Goal: Navigation & Orientation: Find specific page/section

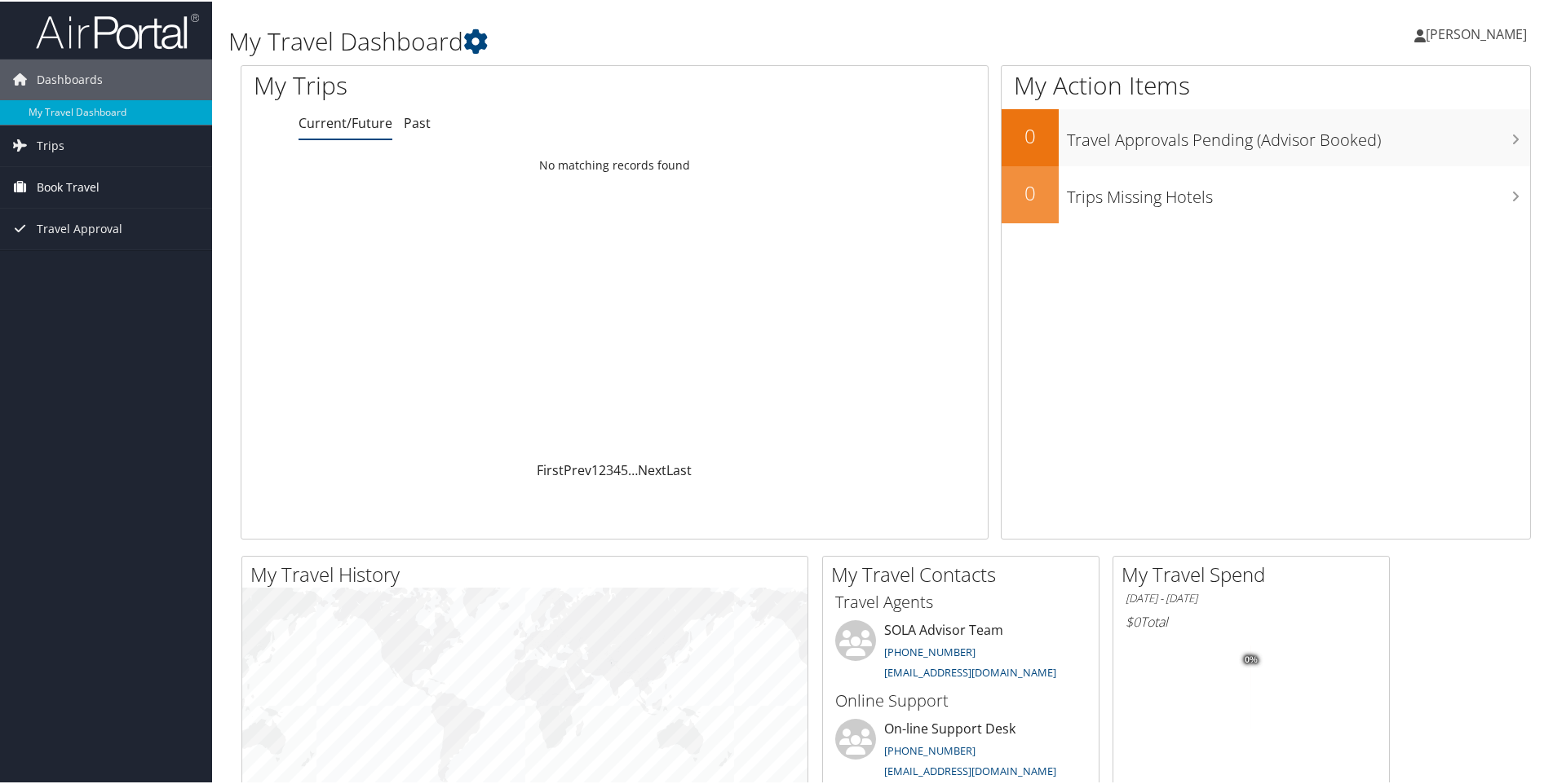
click at [87, 190] on span "Book Travel" at bounding box center [68, 185] width 63 height 41
click at [49, 244] on link "Book/Manage Online Trips" at bounding box center [106, 243] width 212 height 24
click at [66, 80] on span "Dashboards" at bounding box center [70, 78] width 66 height 41
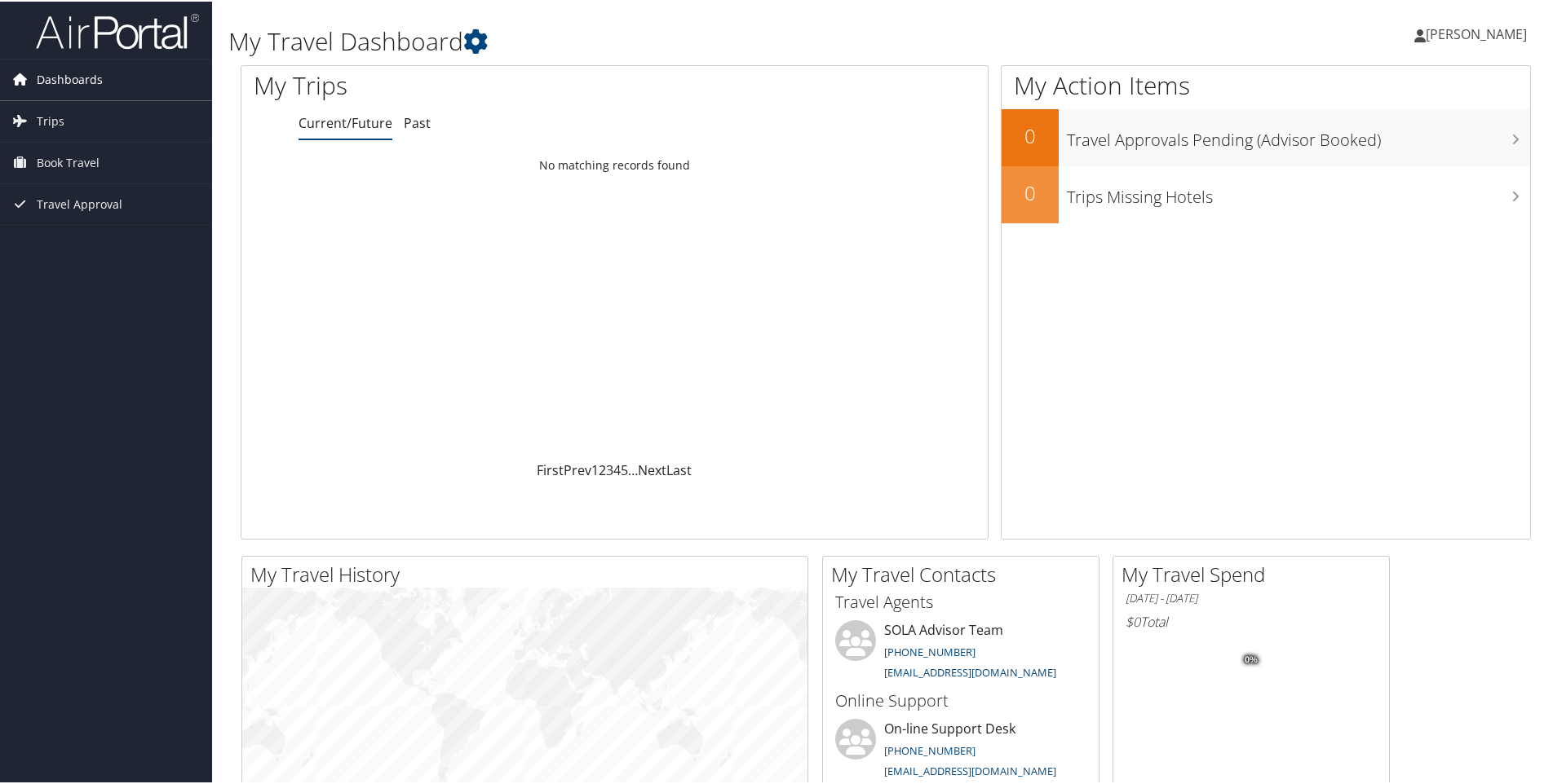
click at [79, 74] on span "Dashboards" at bounding box center [70, 78] width 66 height 41
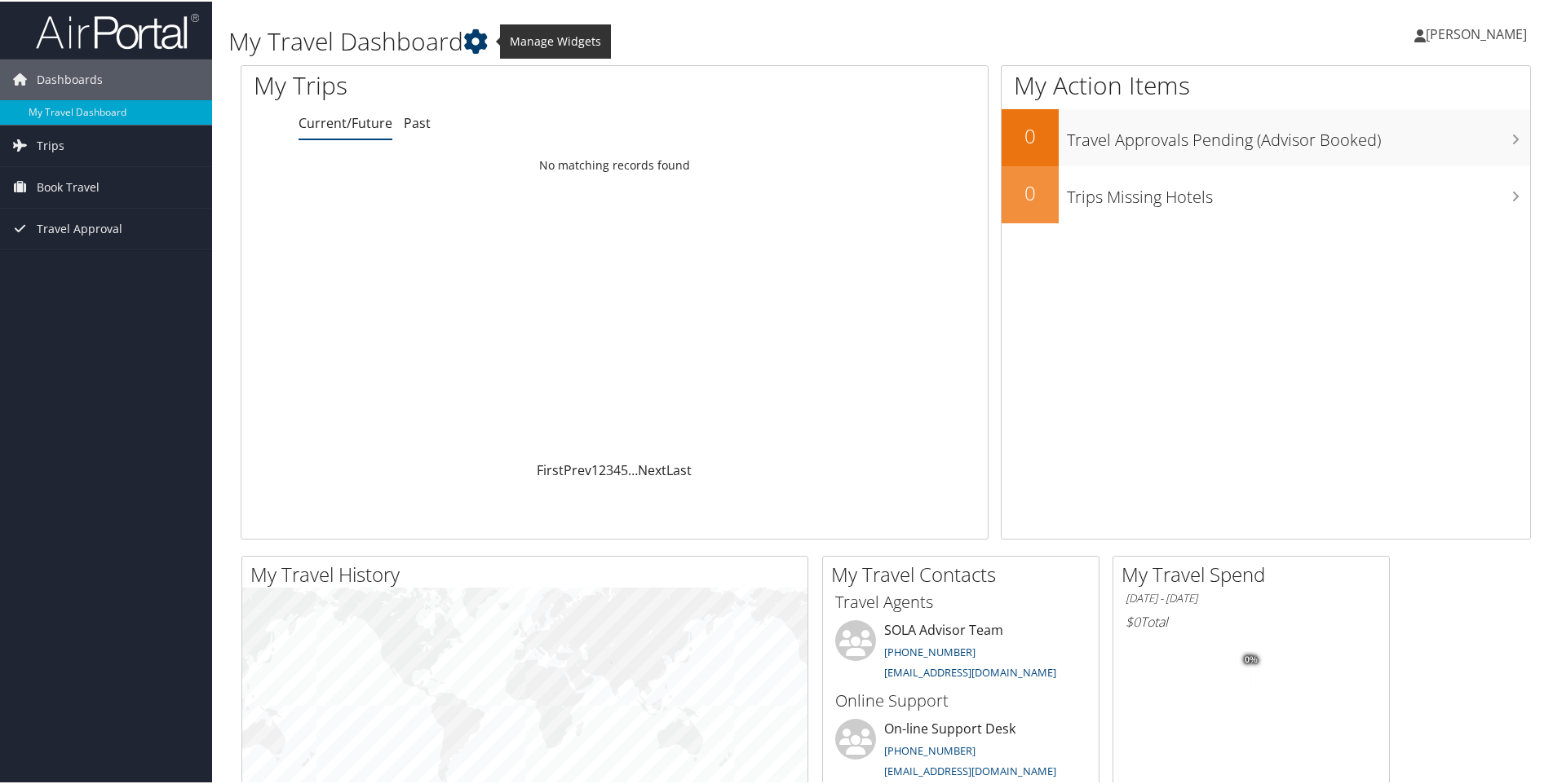
click at [480, 44] on icon at bounding box center [476, 40] width 24 height 24
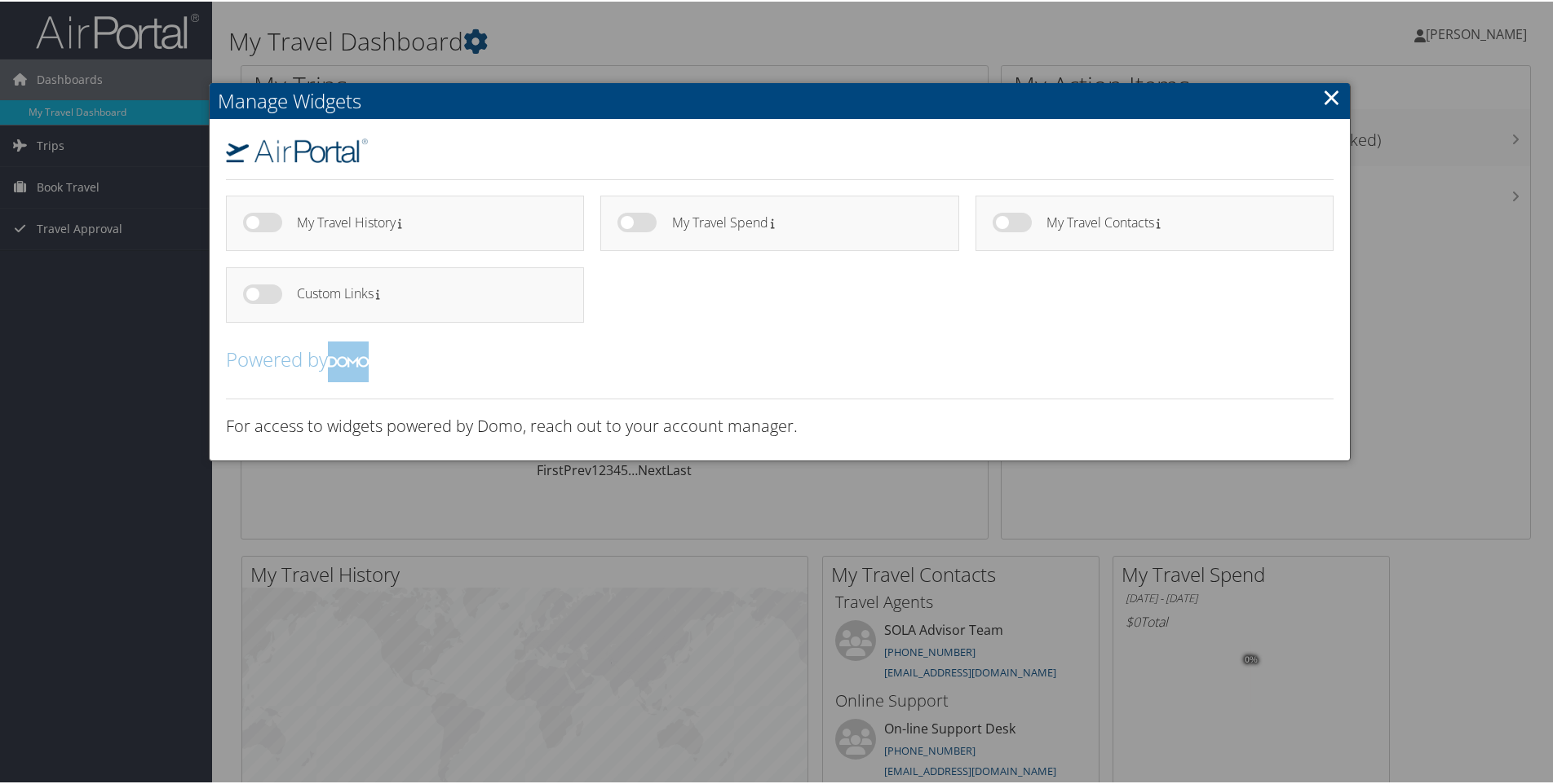
click at [1331, 92] on link "×" at bounding box center [1331, 94] width 18 height 32
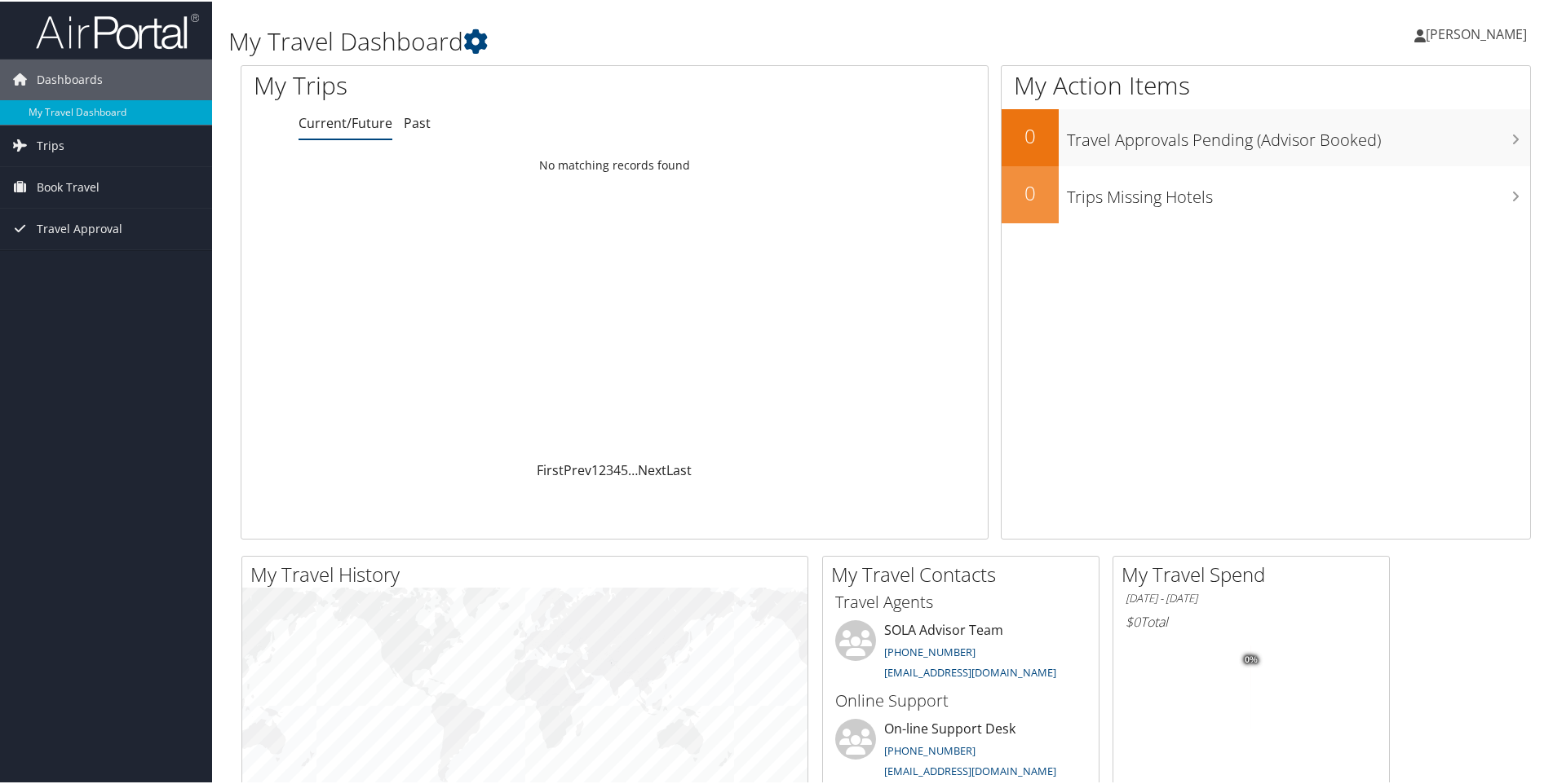
click at [1437, 35] on span "[PERSON_NAME]" at bounding box center [1476, 32] width 101 height 18
click at [1379, 148] on link "View Travel Profile" at bounding box center [1433, 145] width 182 height 28
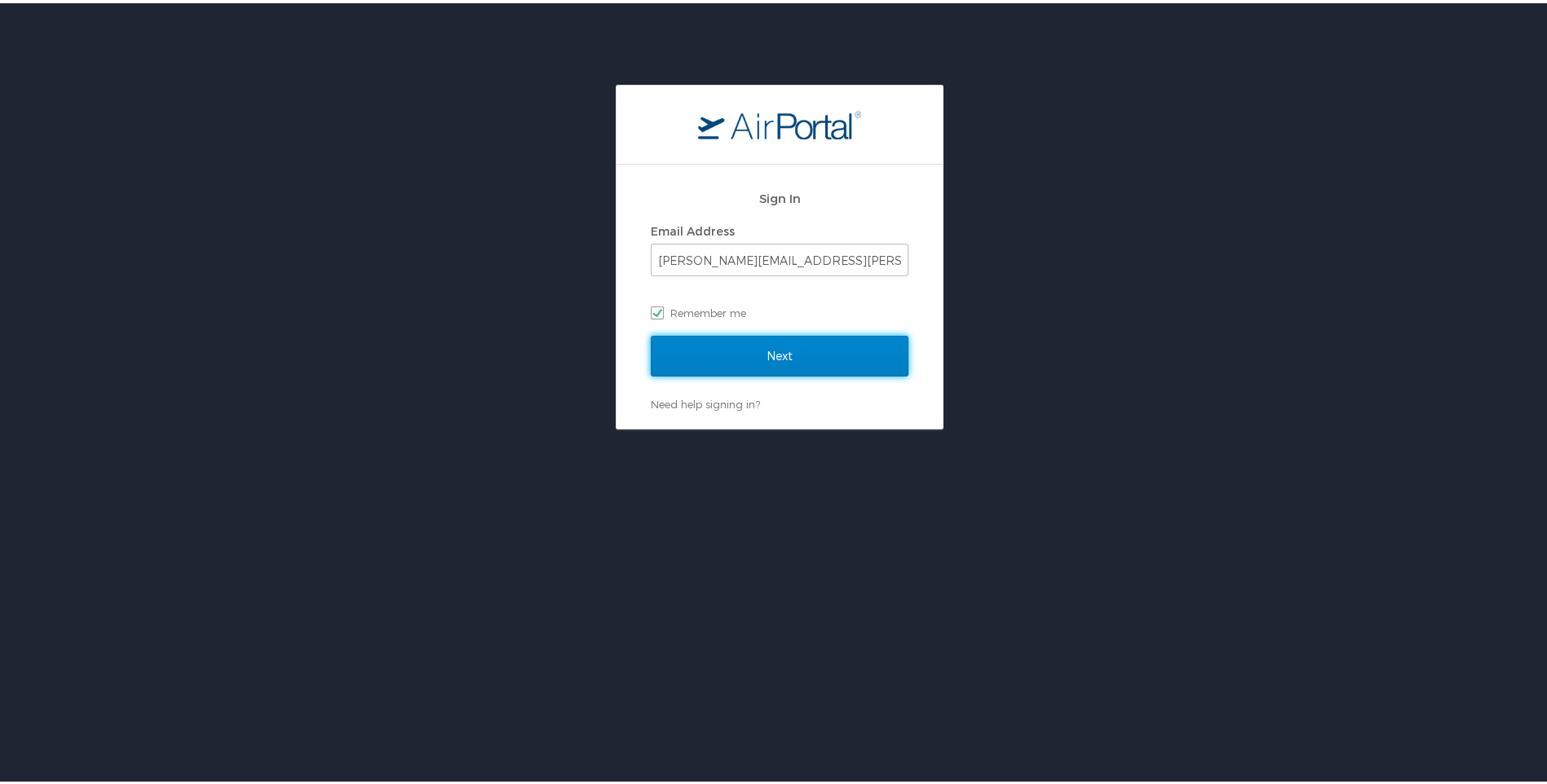
click at [729, 360] on input "Next" at bounding box center [779, 353] width 258 height 41
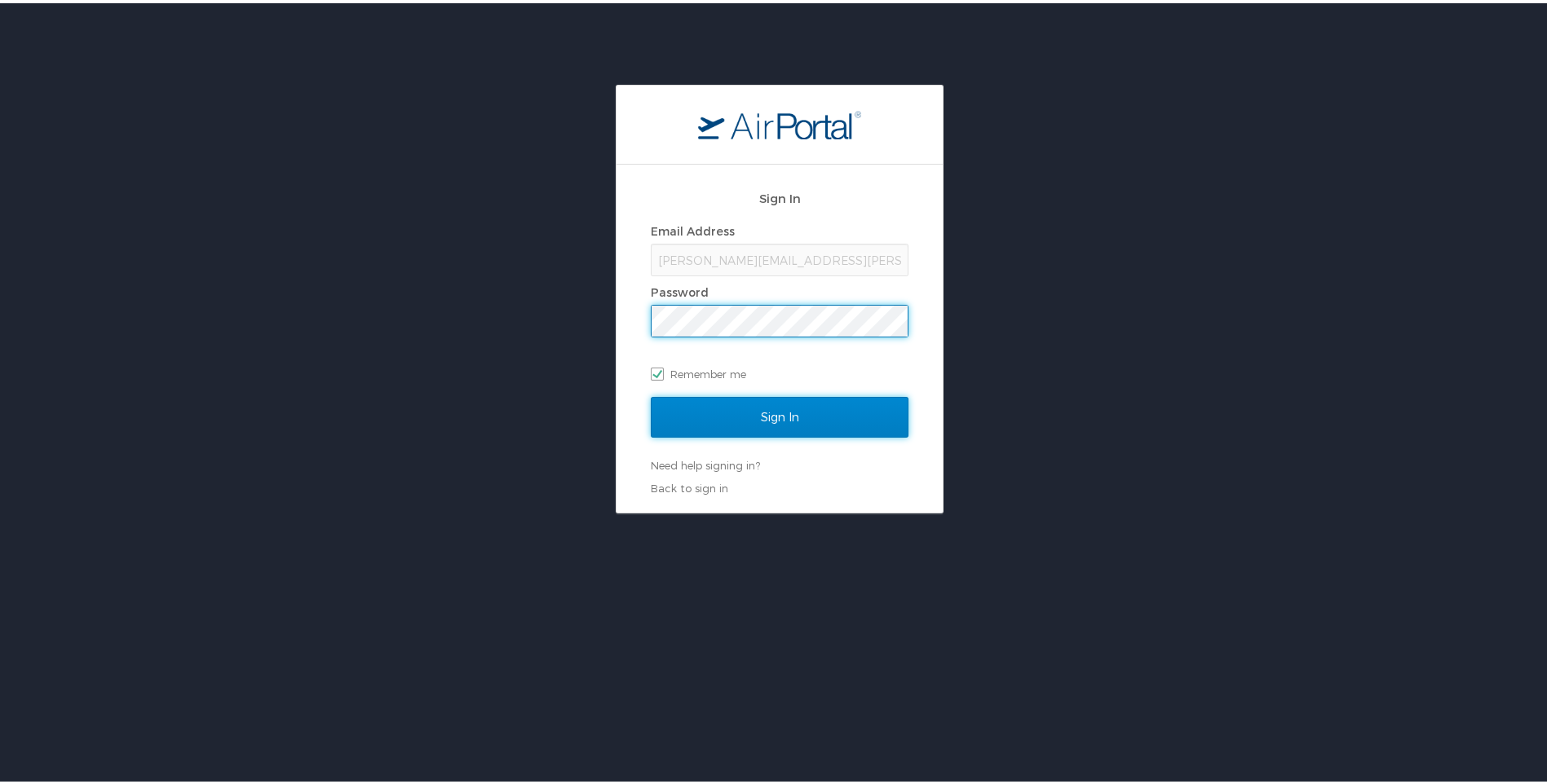
click at [753, 406] on input "Sign In" at bounding box center [779, 414] width 258 height 41
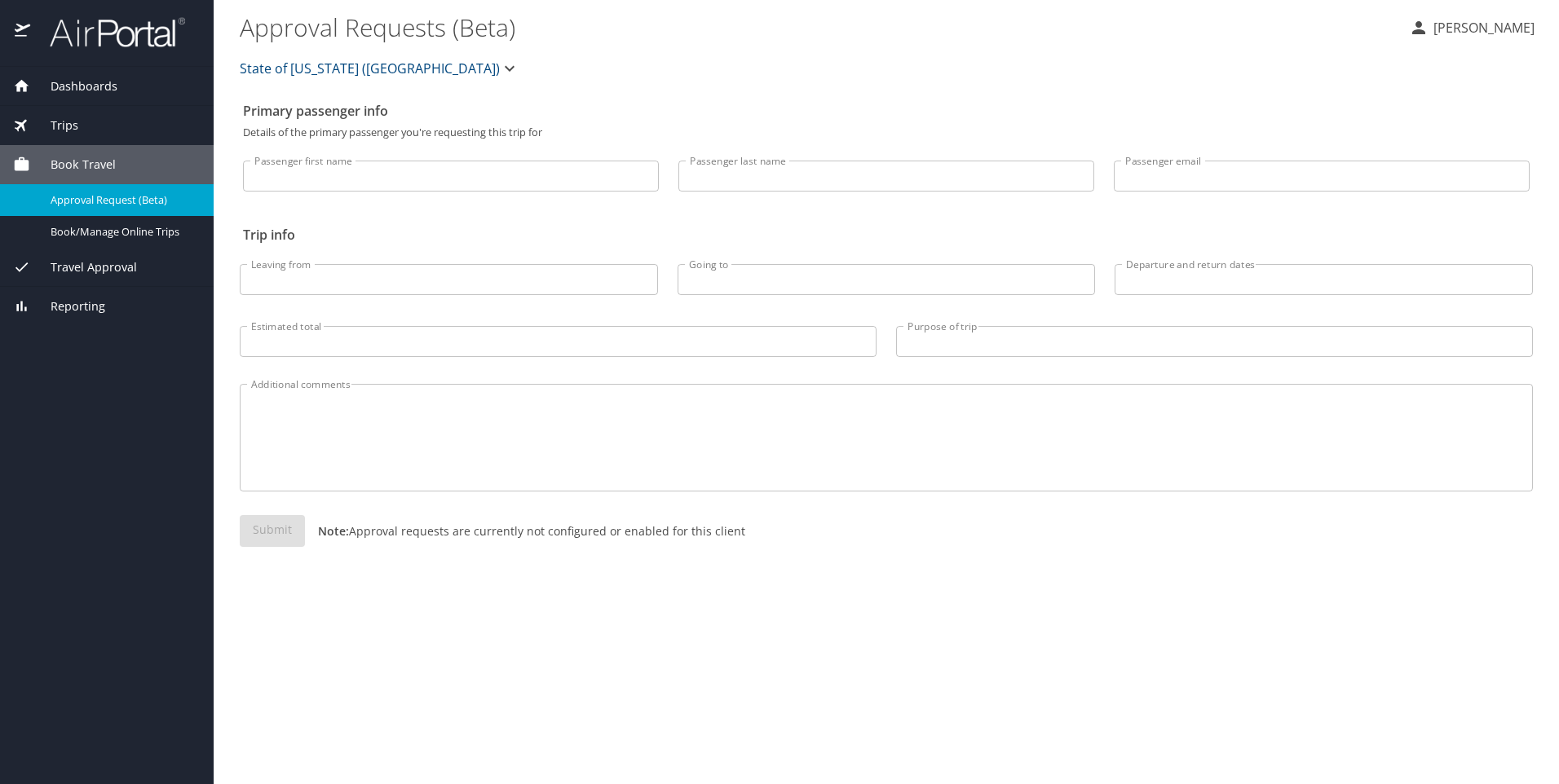
click at [94, 272] on span "Travel Approval" at bounding box center [84, 267] width 107 height 18
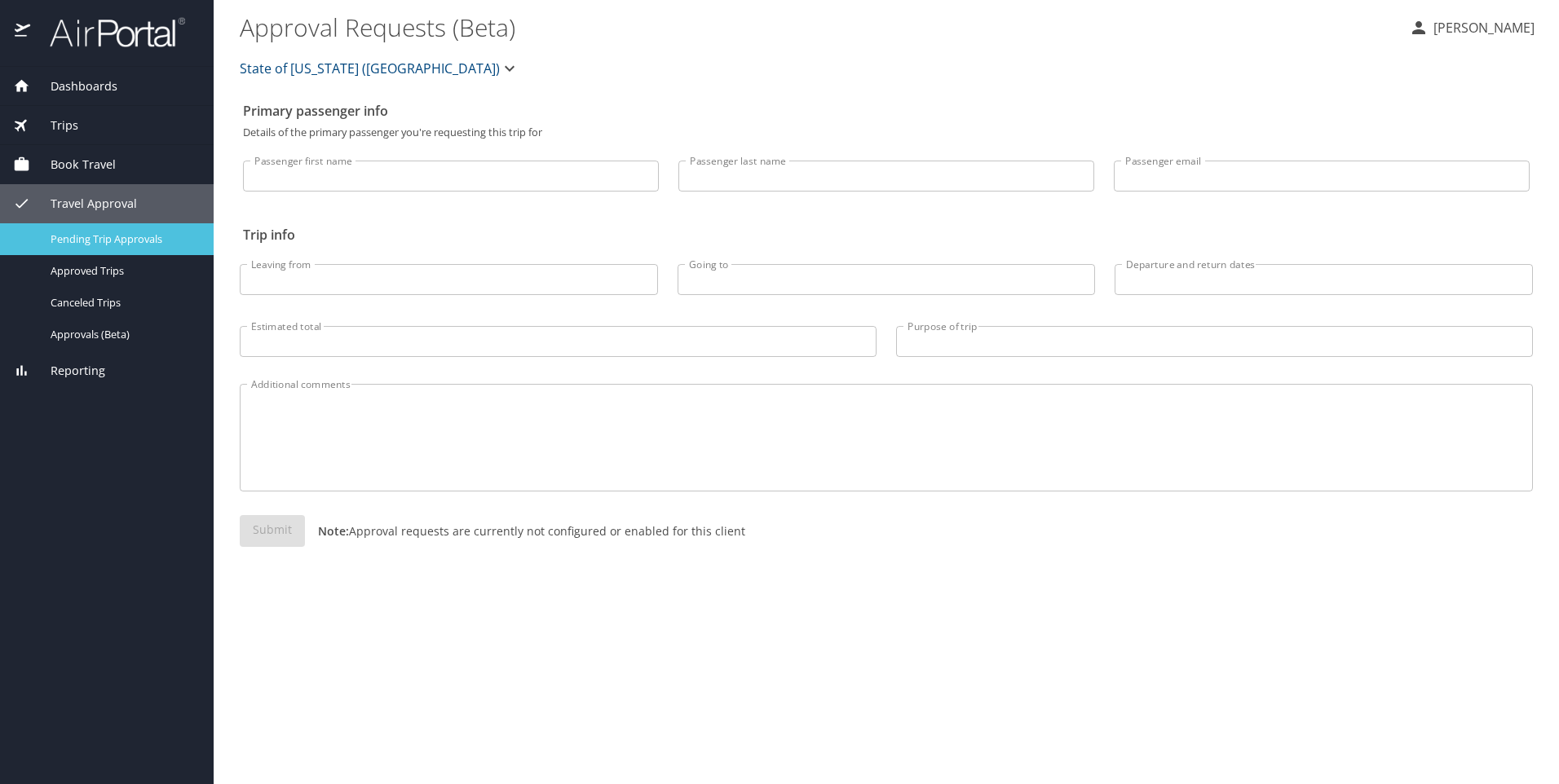
click at [70, 243] on span "Pending Trip Approvals" at bounding box center [122, 239] width 143 height 16
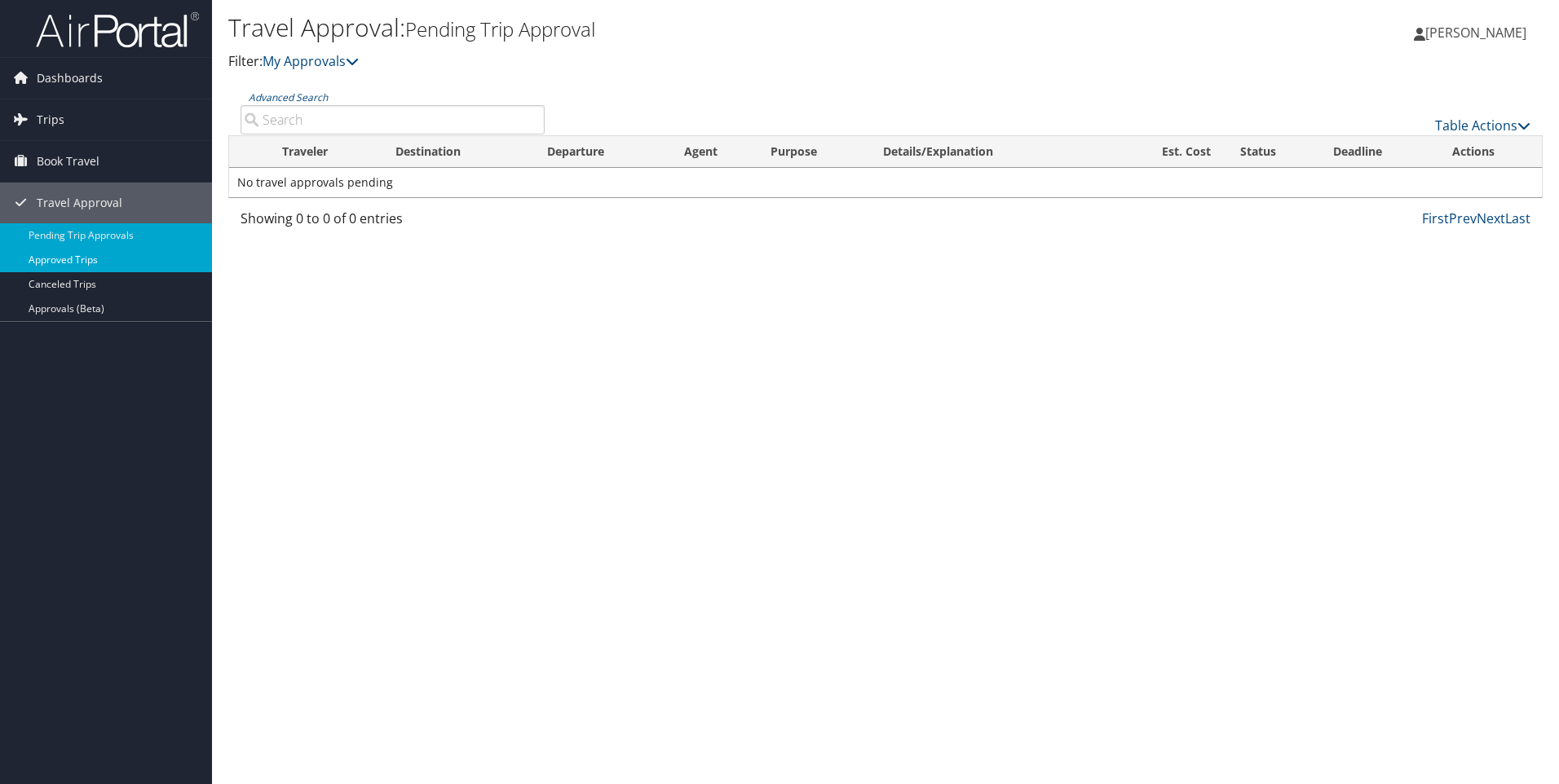
click at [73, 262] on link "Approved Trips" at bounding box center [106, 260] width 212 height 24
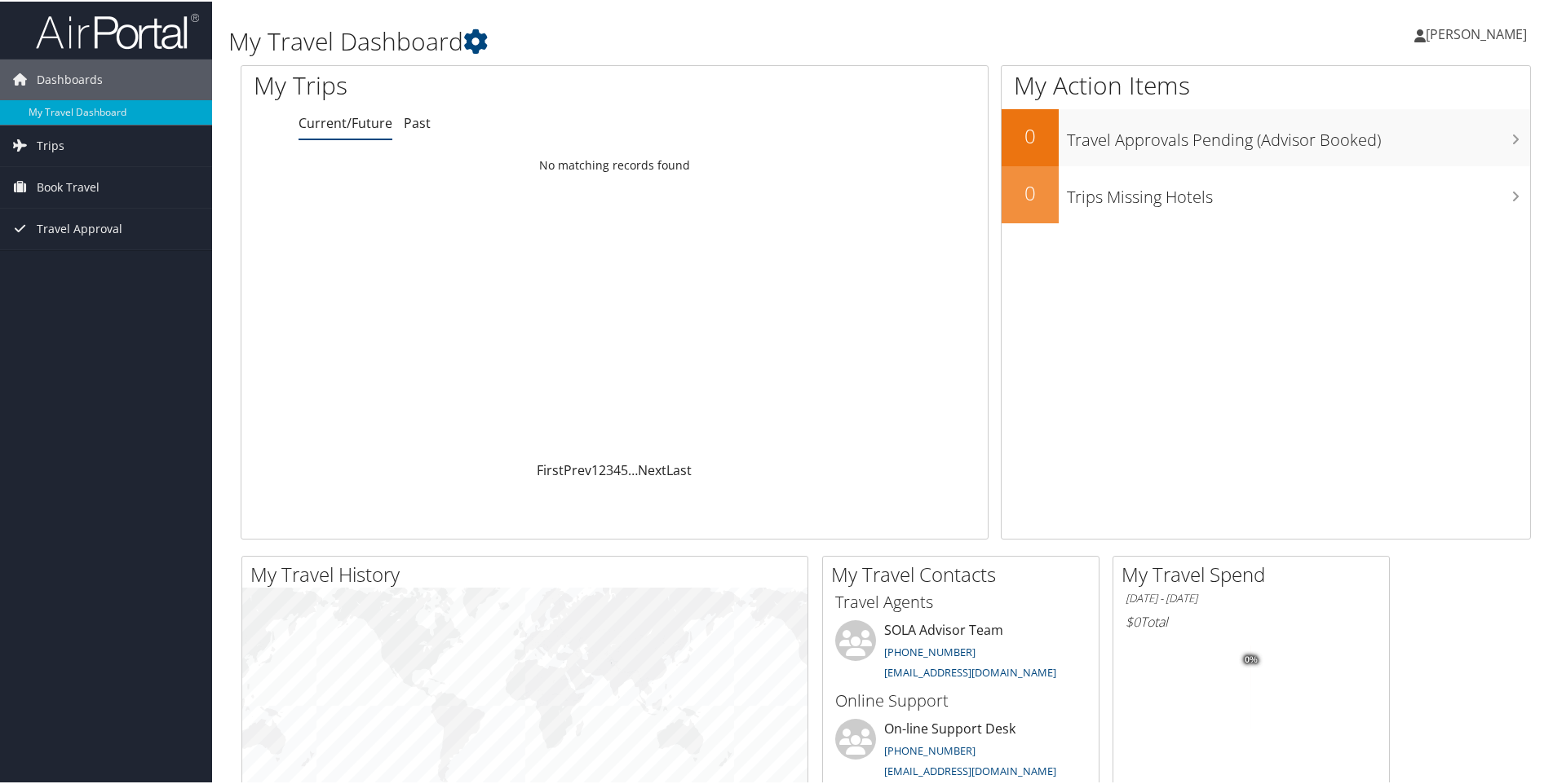
click at [1458, 31] on span "[PERSON_NAME]" at bounding box center [1476, 32] width 101 height 18
click at [1432, 126] on link "Travel Agency Contacts" at bounding box center [1433, 117] width 182 height 28
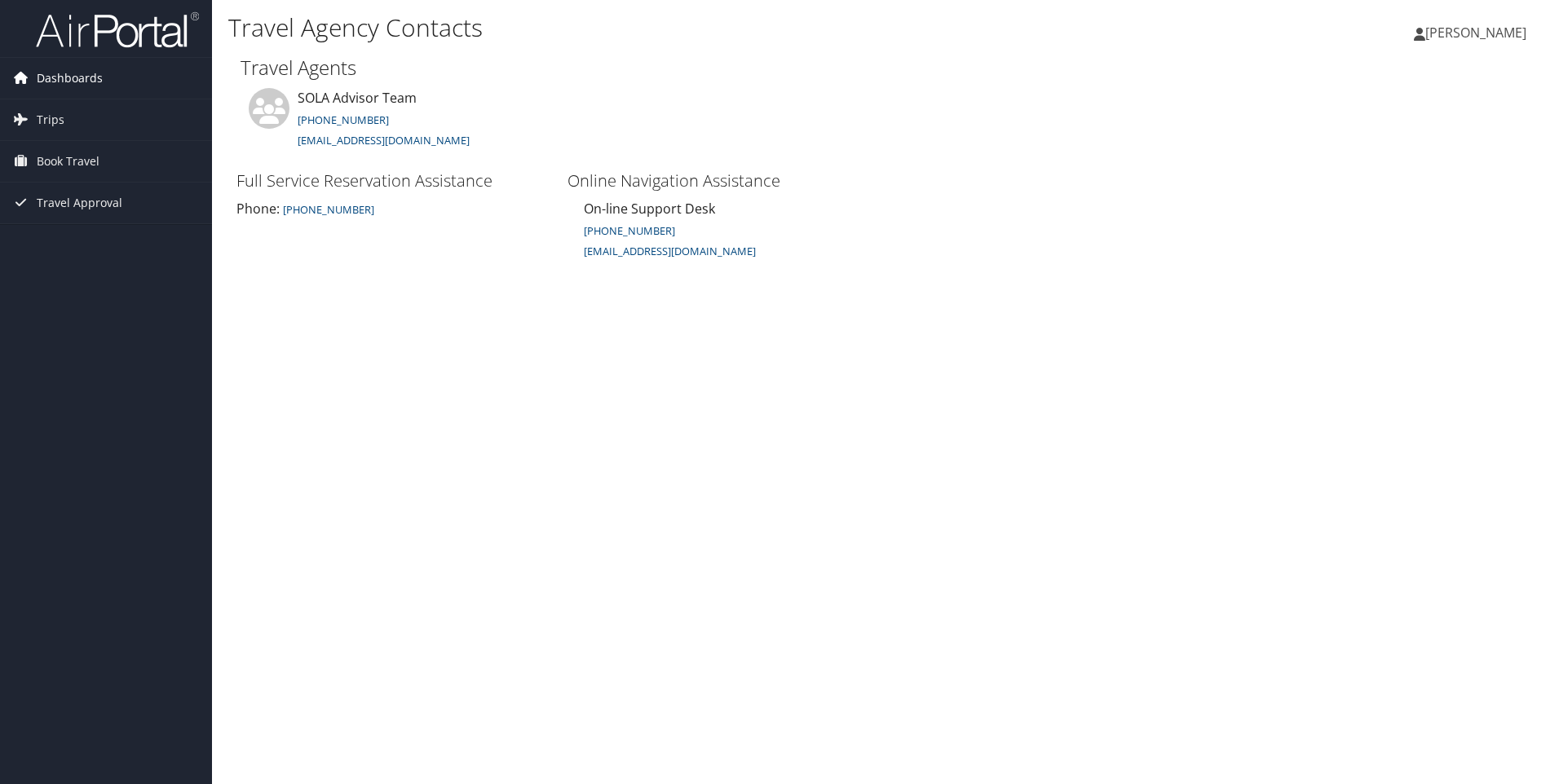
click at [85, 80] on span "Dashboards" at bounding box center [70, 78] width 66 height 41
click at [18, 76] on icon at bounding box center [20, 78] width 24 height 24
click at [17, 120] on icon at bounding box center [20, 119] width 24 height 24
click at [18, 237] on icon at bounding box center [20, 234] width 24 height 24
click at [47, 327] on span "Travel Approval" at bounding box center [80, 325] width 86 height 41
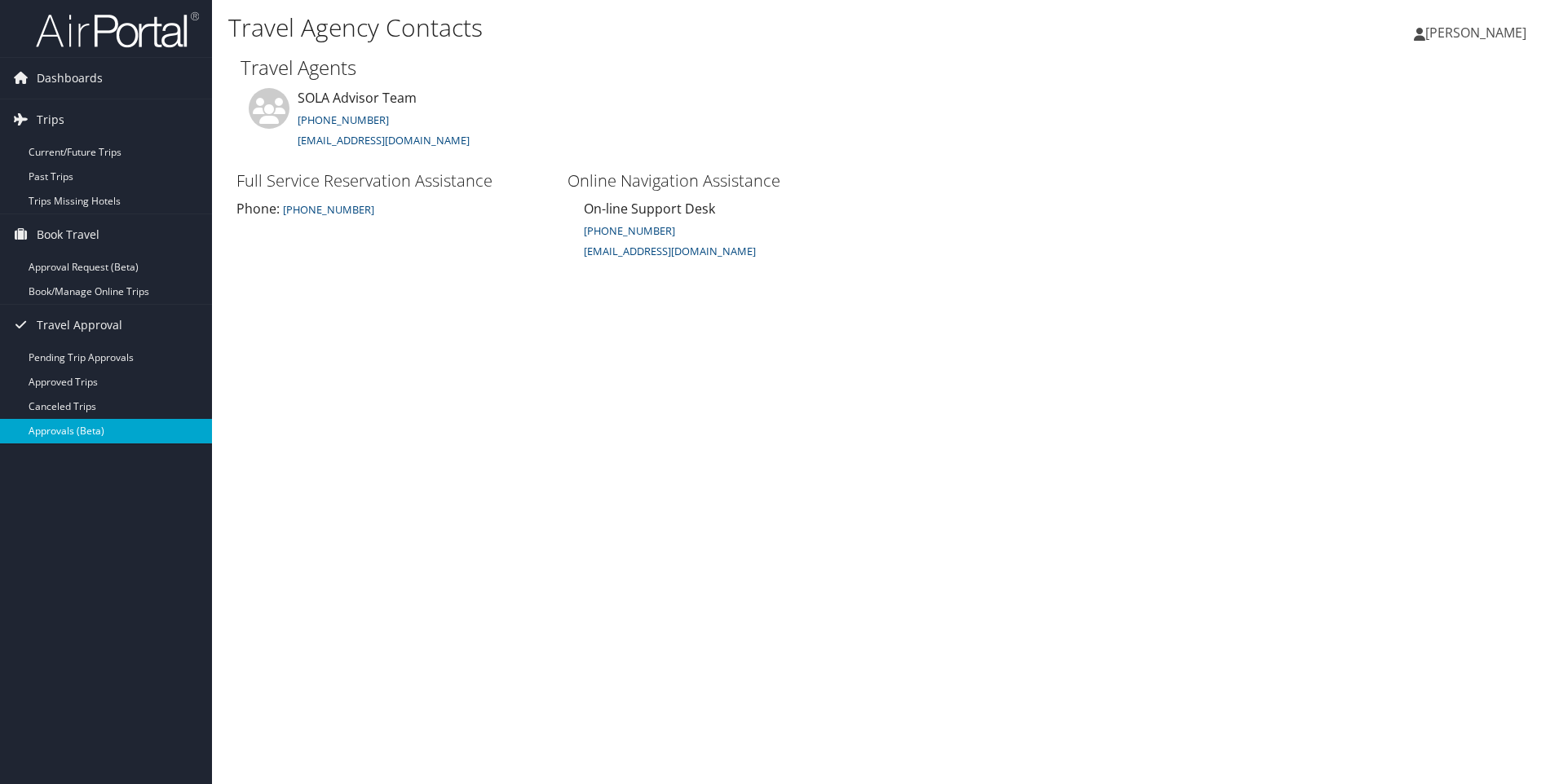
click at [45, 428] on link "Approvals (Beta)" at bounding box center [106, 431] width 212 height 24
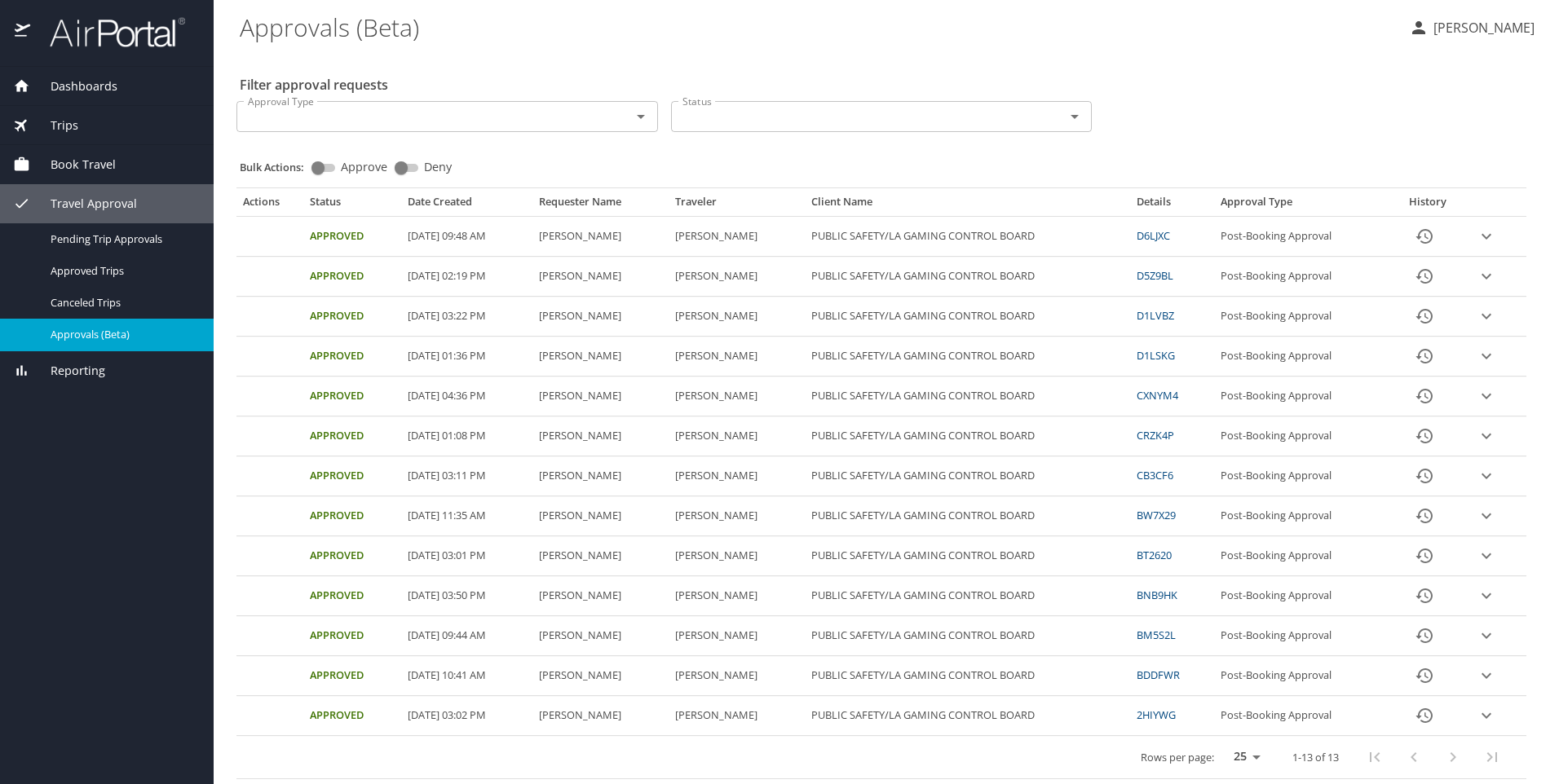
click at [17, 86] on icon at bounding box center [22, 86] width 14 height 12
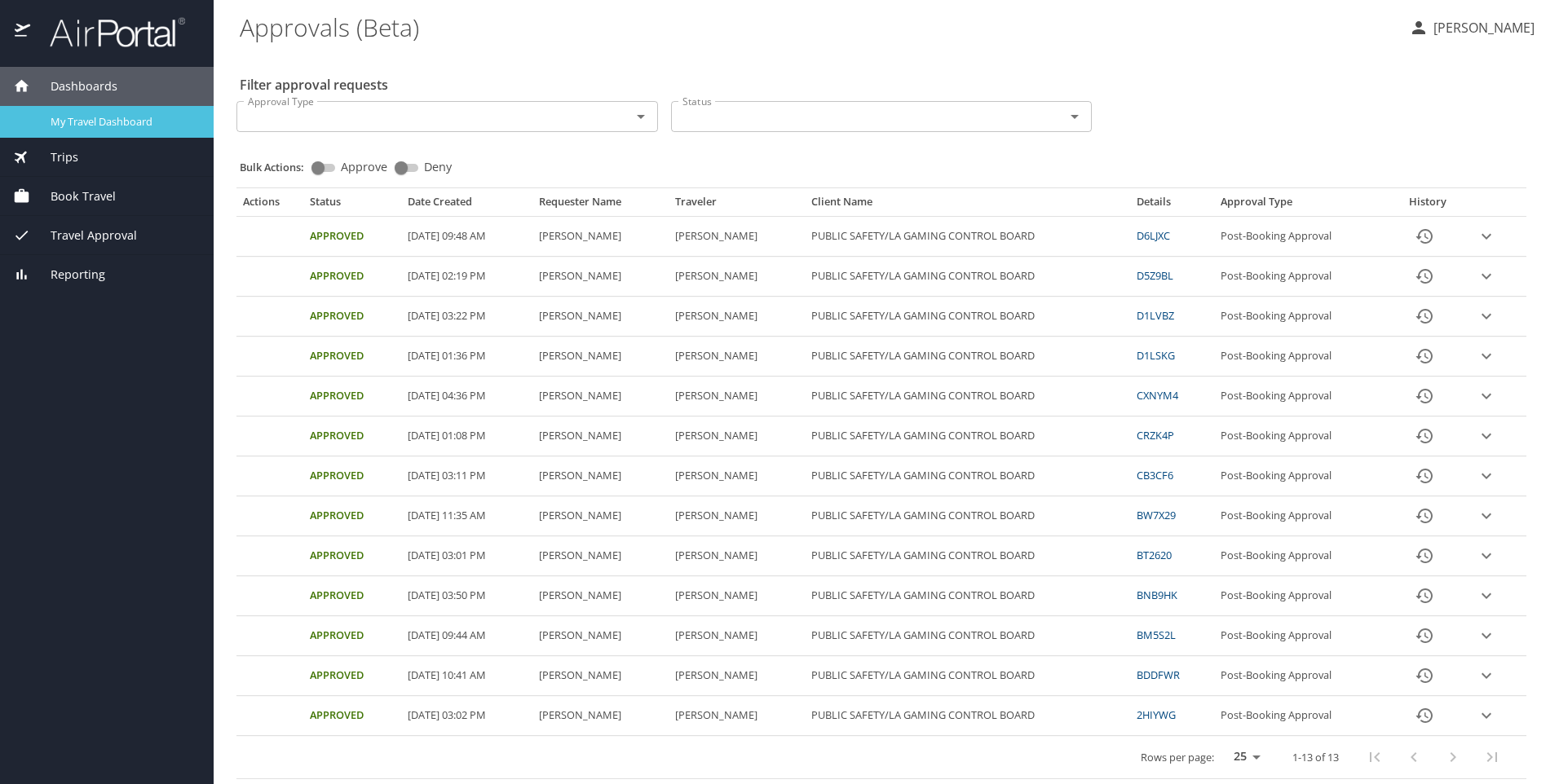
click at [129, 128] on span "My Travel Dashboard" at bounding box center [122, 122] width 143 height 16
